Goal: Transaction & Acquisition: Purchase product/service

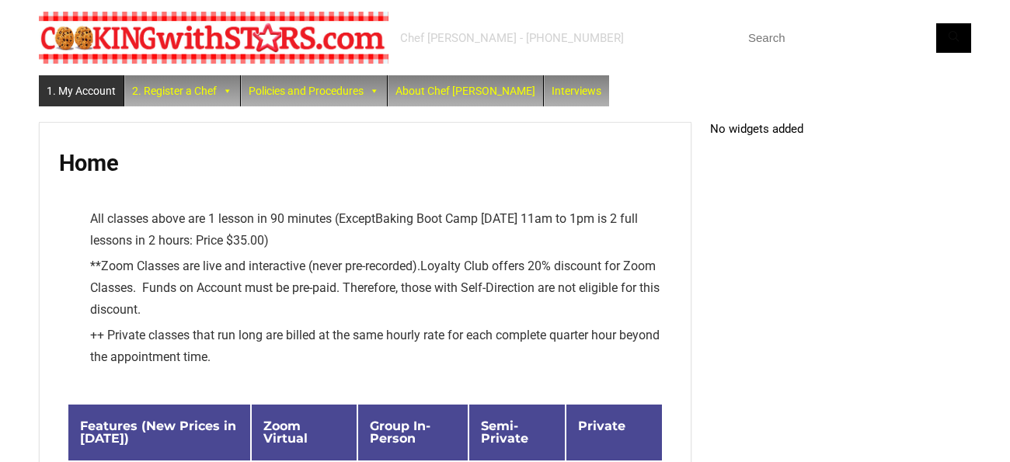
click at [99, 95] on link "1. My Account" at bounding box center [81, 90] width 85 height 31
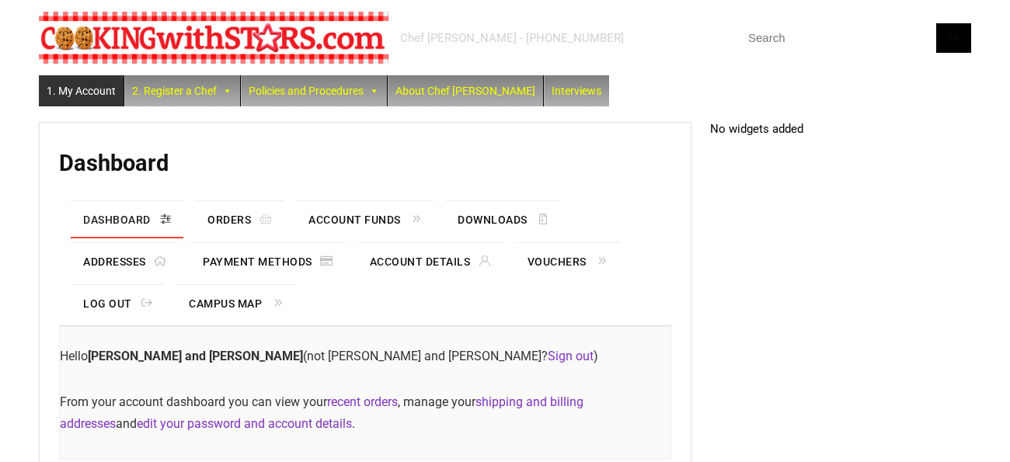
click at [71, 89] on link "1. My Account" at bounding box center [81, 90] width 85 height 31
click at [158, 90] on link "2. Register a Chef" at bounding box center [182, 90] width 116 height 31
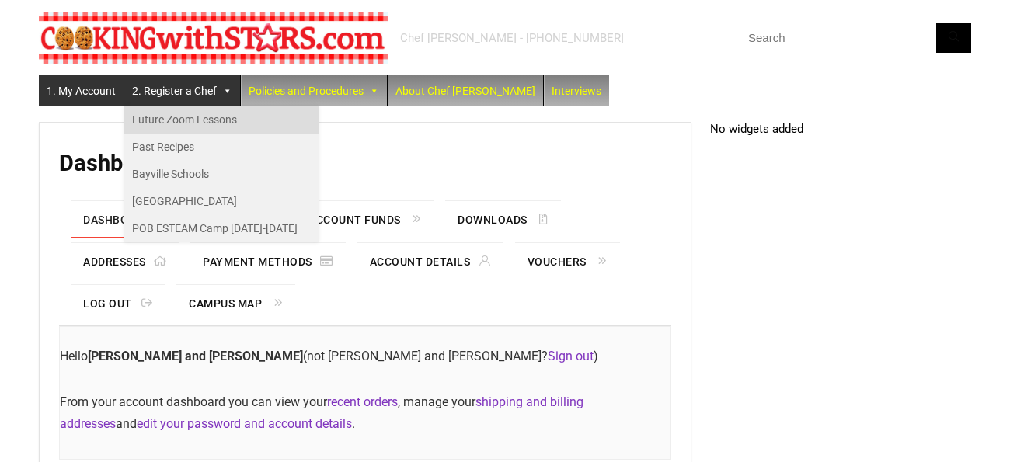
click at [162, 116] on link "Future Zoom Lessons" at bounding box center [221, 119] width 194 height 27
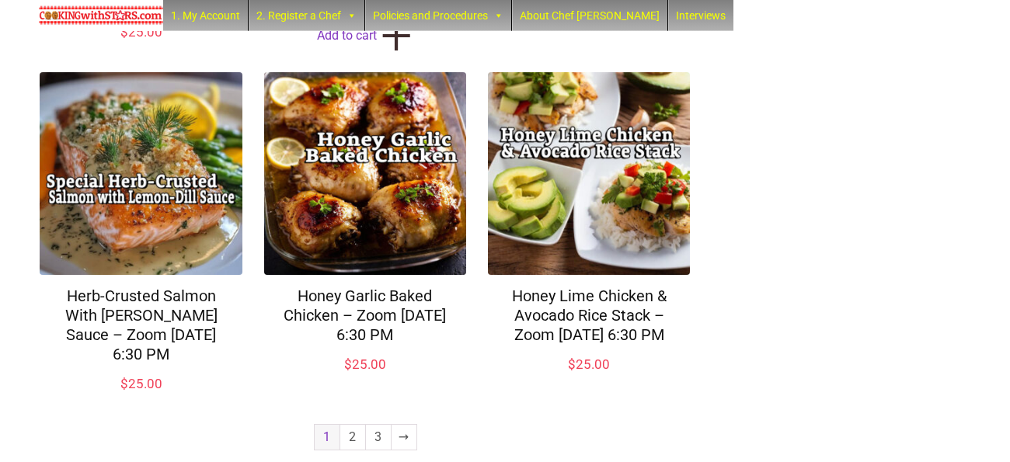
scroll to position [1302, 0]
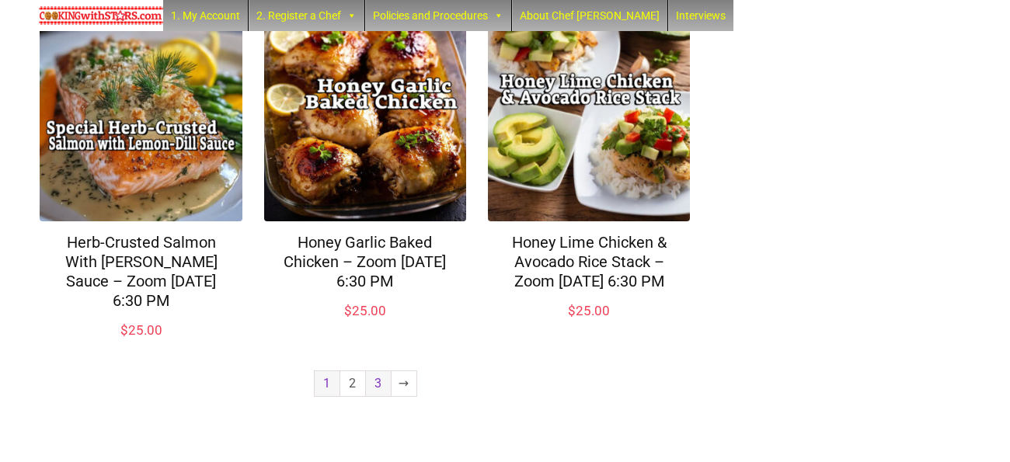
click at [375, 386] on link "3" at bounding box center [378, 383] width 25 height 25
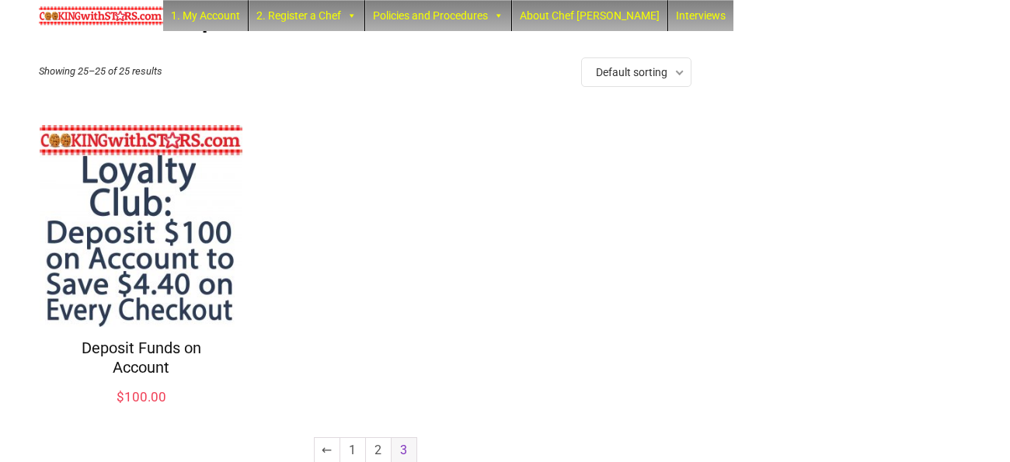
scroll to position [156, 0]
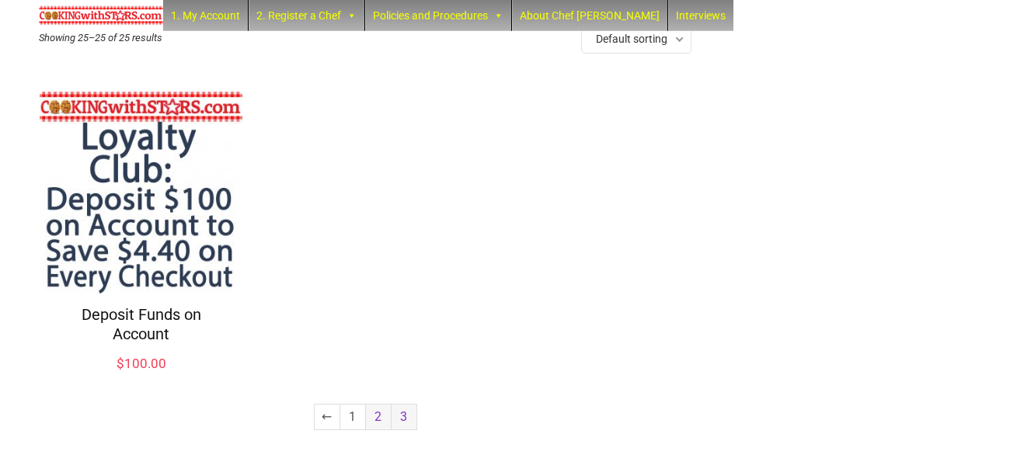
click at [376, 415] on link "2" at bounding box center [378, 417] width 25 height 25
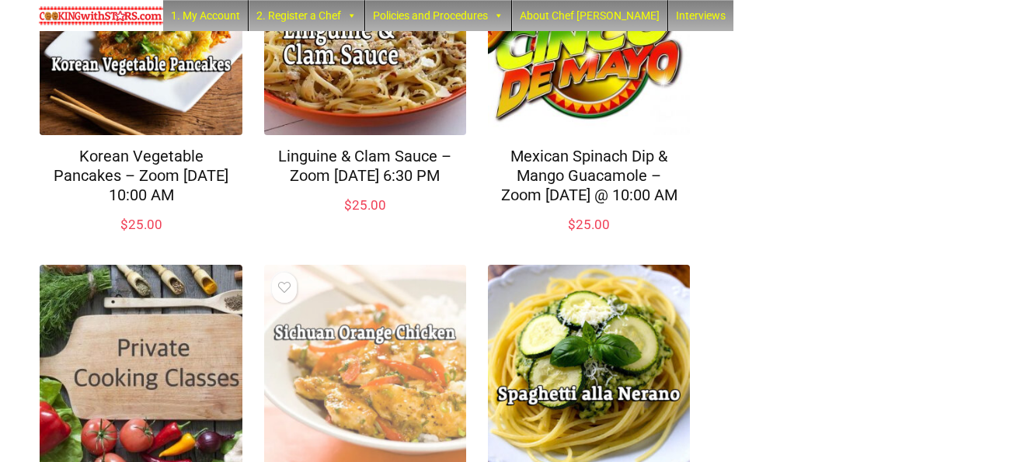
scroll to position [366, 0]
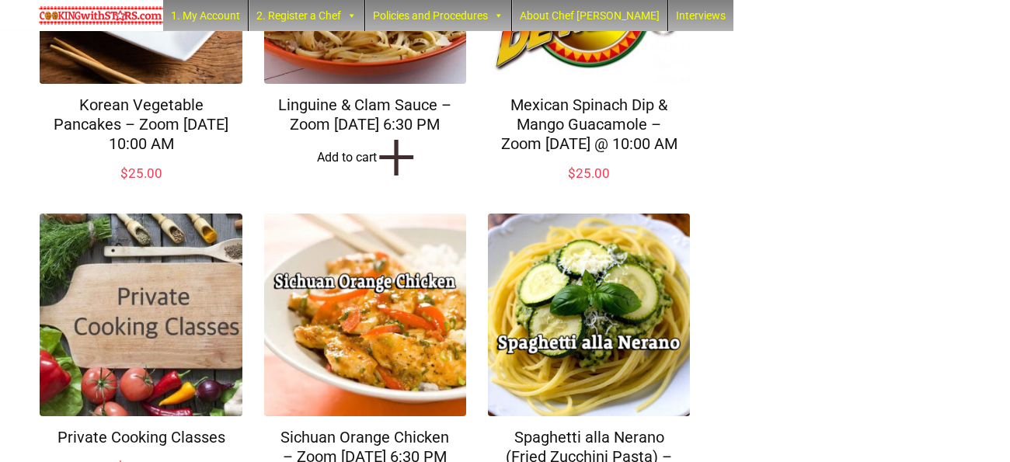
click at [363, 169] on link "Add to cart +" at bounding box center [365, 157] width 202 height 24
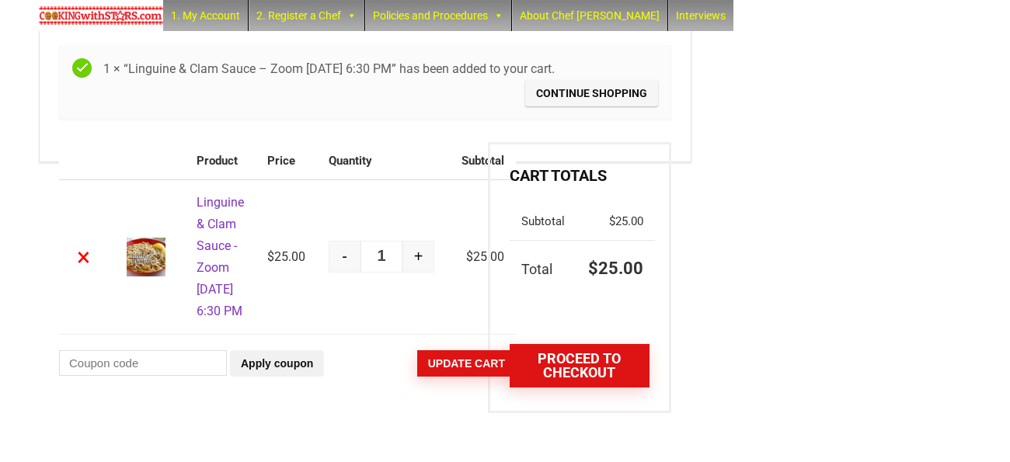
scroll to position [172, 0]
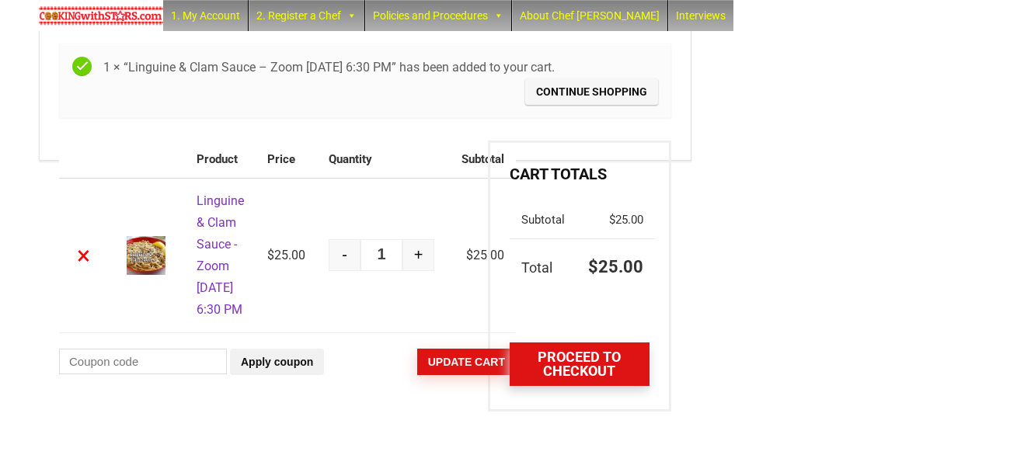
click at [556, 350] on link "Proceed to checkout" at bounding box center [579, 364] width 140 height 43
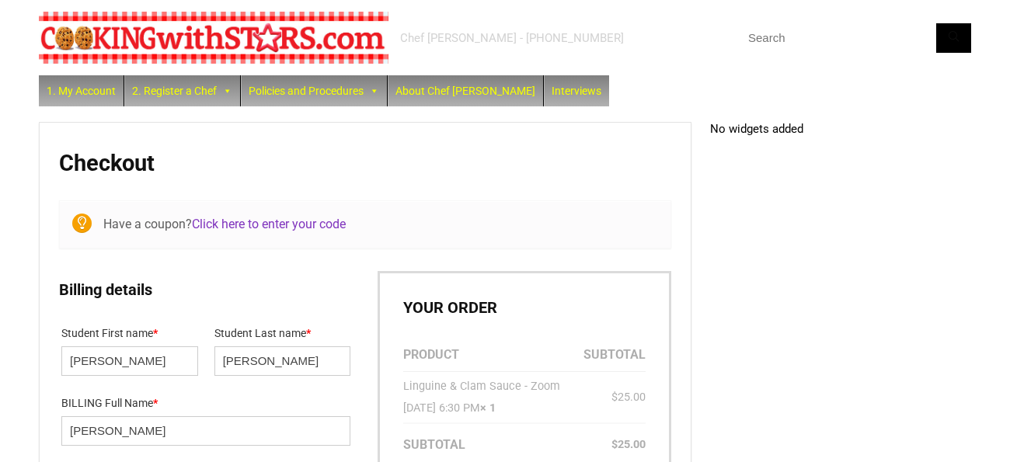
select select "NY"
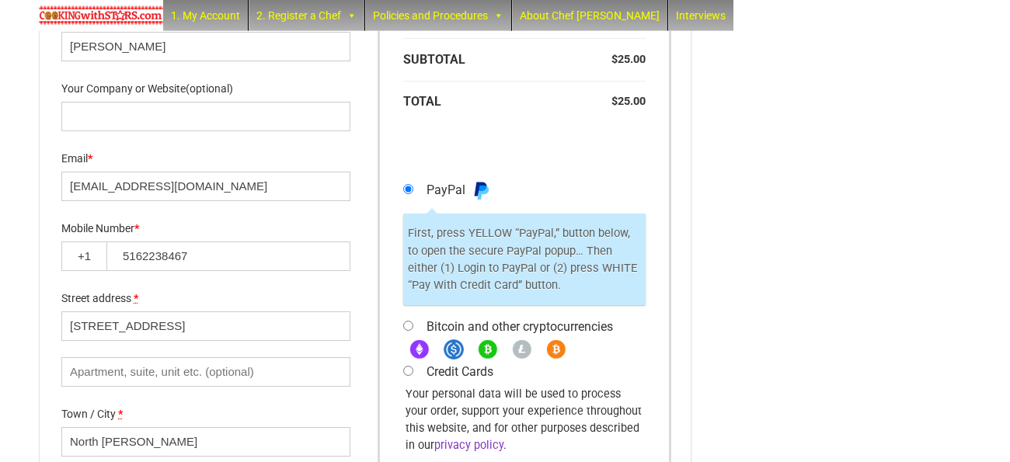
scroll to position [406, 0]
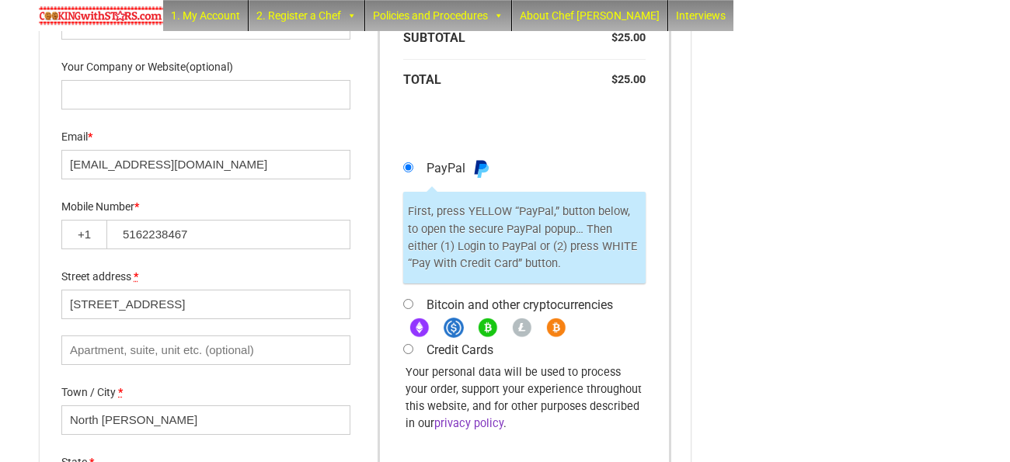
click at [408, 354] on input "Credit Cards" at bounding box center [408, 349] width 10 height 10
radio input "true"
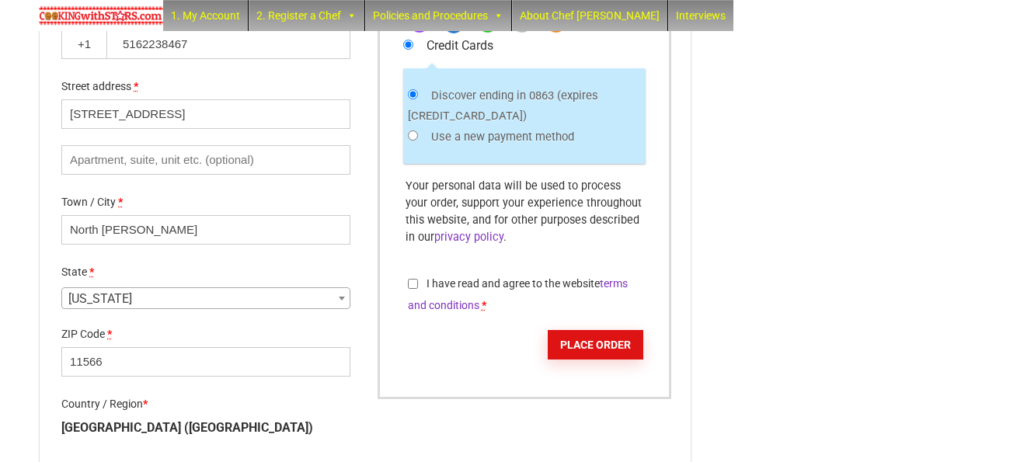
scroll to position [595, 0]
click at [414, 287] on input "I have read and agree to the website terms and conditions *" at bounding box center [413, 285] width 10 height 10
checkbox input "true"
click at [582, 349] on button "Place order" at bounding box center [596, 347] width 96 height 30
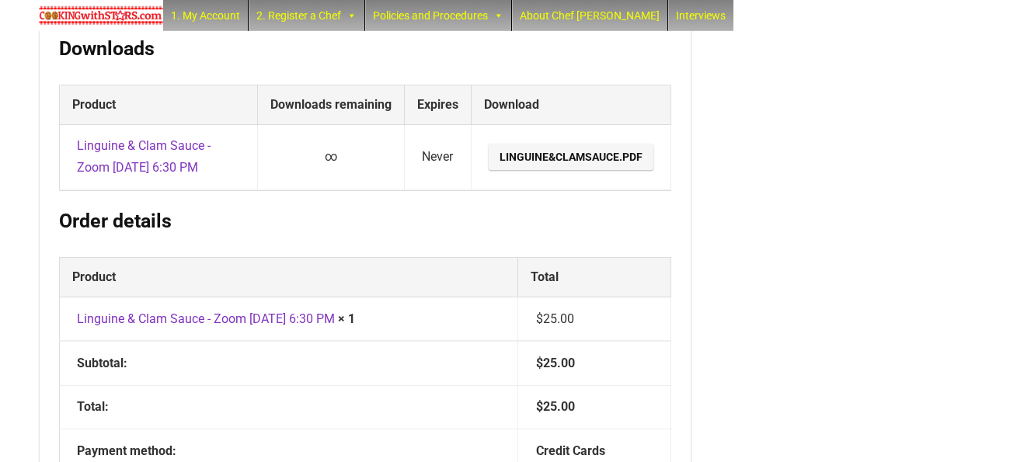
scroll to position [398, 0]
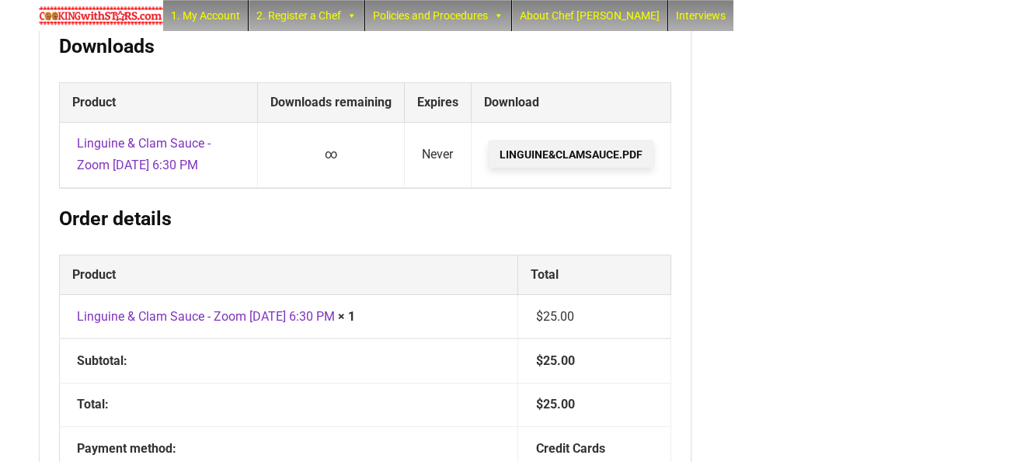
click at [535, 166] on link "Linguine&ClamSauce.pdf" at bounding box center [571, 154] width 165 height 26
